Goal: Information Seeking & Learning: Learn about a topic

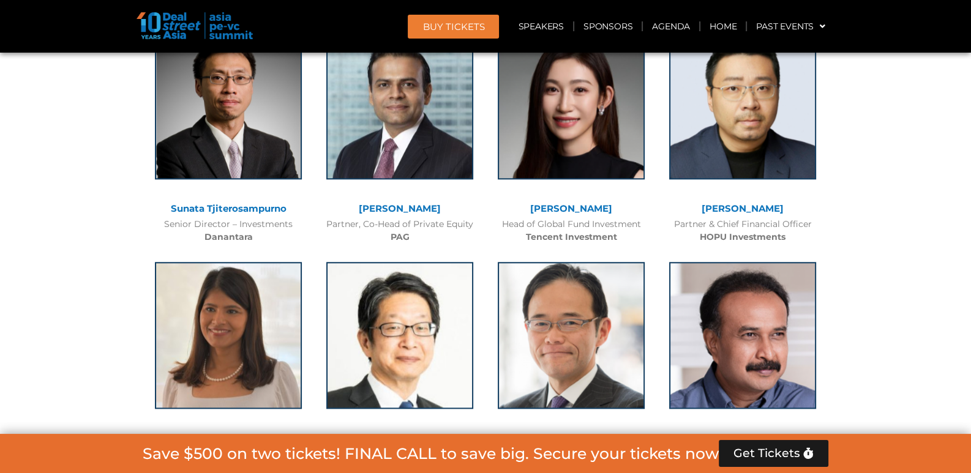
scroll to position [1163, 0]
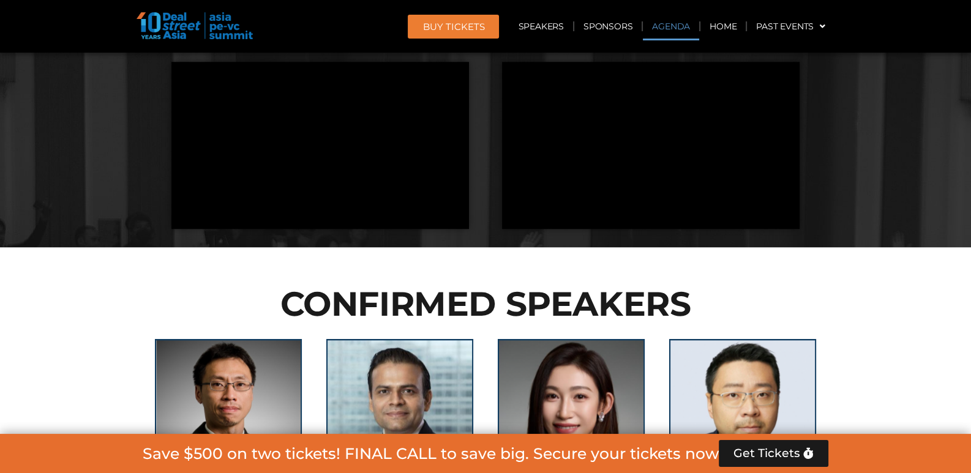
click at [659, 26] on link "Agenda" at bounding box center [671, 26] width 56 height 28
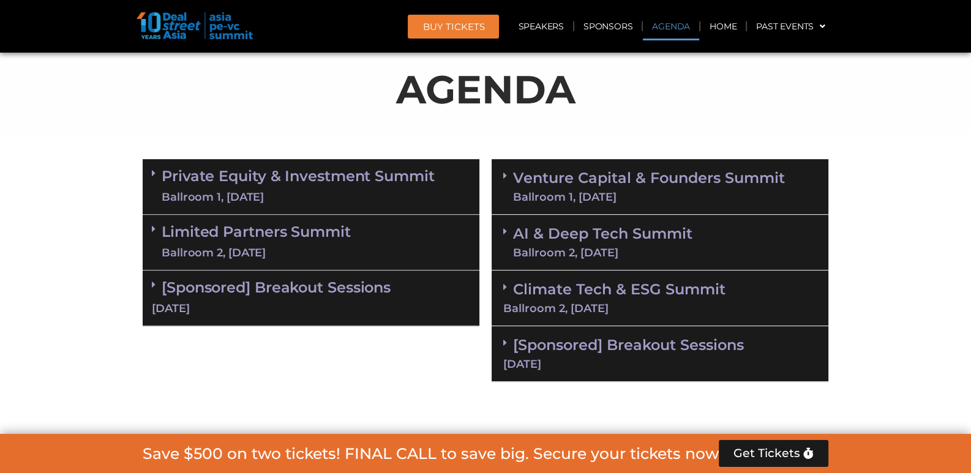
scroll to position [705, 0]
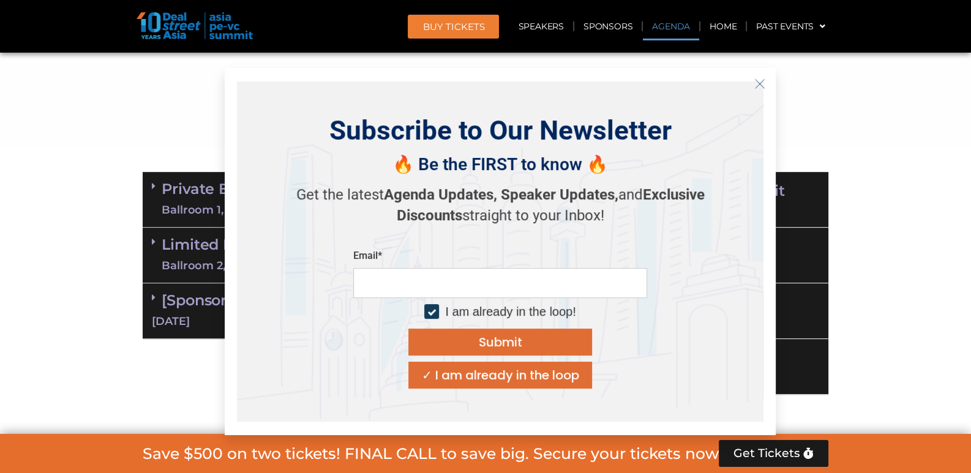
click at [759, 84] on icon "Close" at bounding box center [759, 83] width 11 height 11
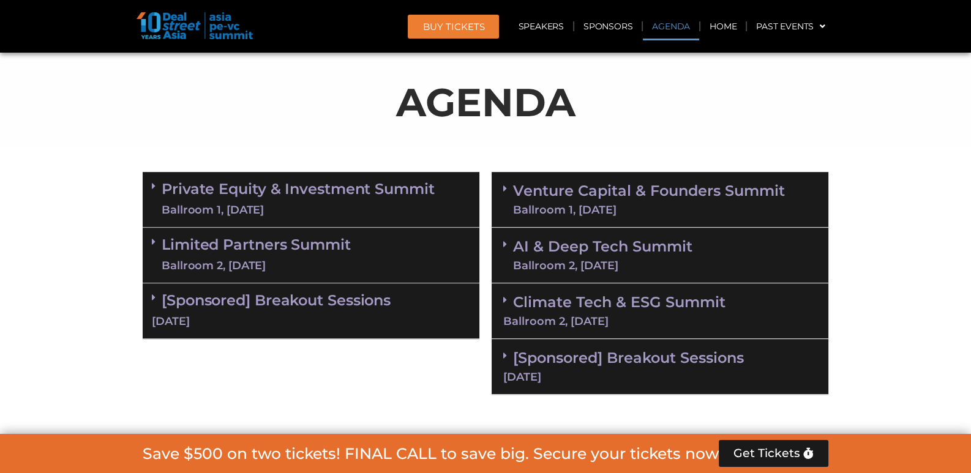
click at [496, 186] on div "Venture Capital & Founders​ Summit Ballroom 1, [DATE]" at bounding box center [660, 200] width 337 height 56
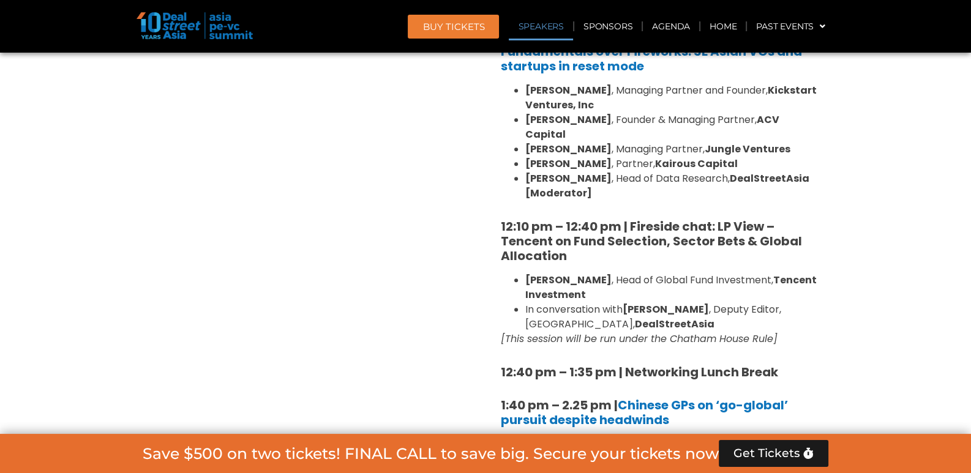
scroll to position [1378, 0]
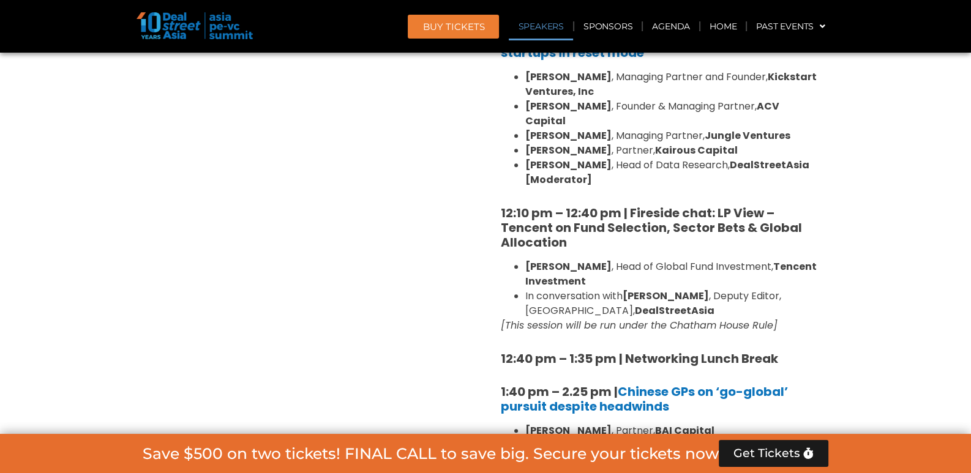
drag, startPoint x: 684, startPoint y: 293, endPoint x: 788, endPoint y: 293, distance: 103.5
click at [778, 318] on em "[This session will be run under the Chatham House Rule]" at bounding box center [639, 325] width 277 height 14
copy em "Chatham House Rule"
